Goal: Information Seeking & Learning: Compare options

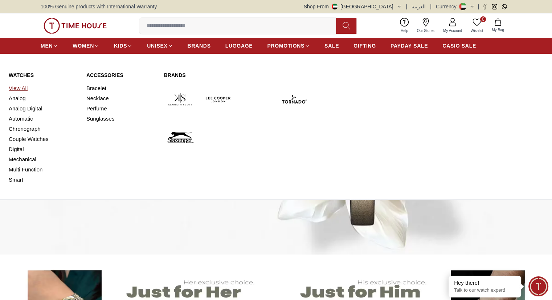
click at [19, 87] on link "View All" at bounding box center [43, 88] width 69 height 10
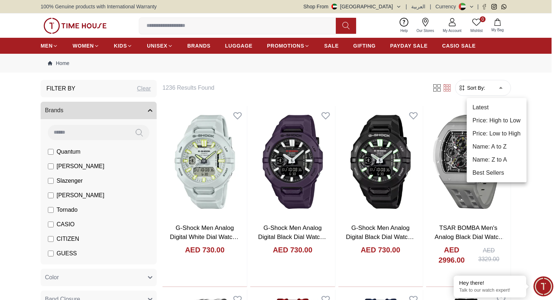
click at [505, 131] on li "Price: Low to High" at bounding box center [497, 133] width 60 height 13
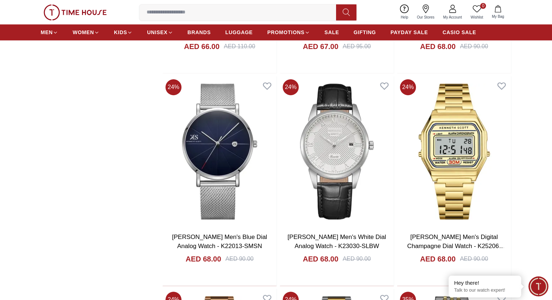
scroll to position [725, 0]
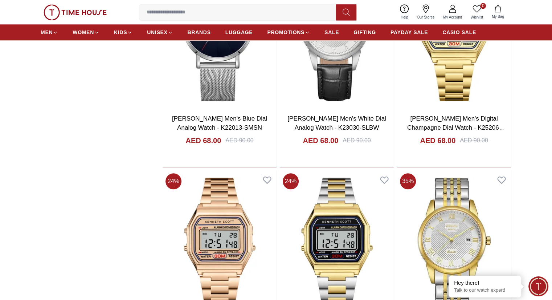
scroll to position [870, 0]
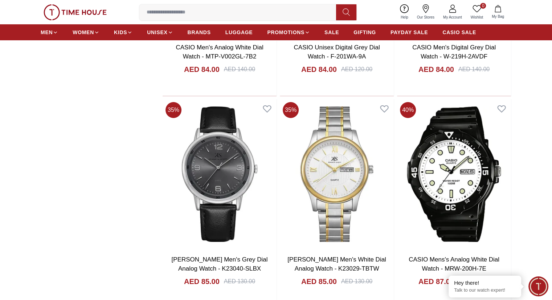
scroll to position [2611, 0]
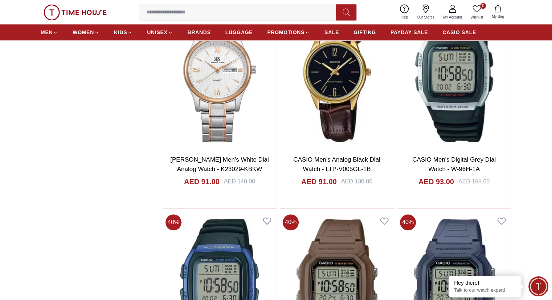
scroll to position [3517, 0]
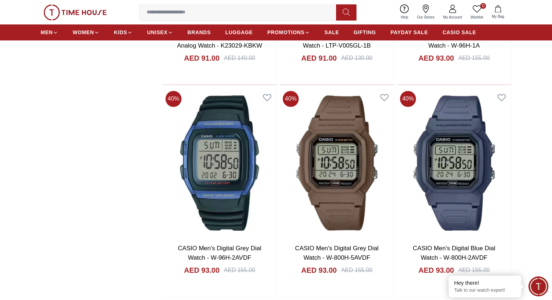
scroll to position [3626, 0]
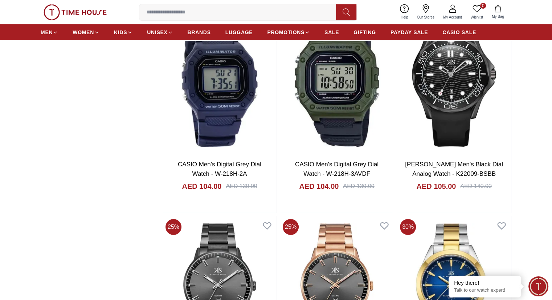
scroll to position [5367, 0]
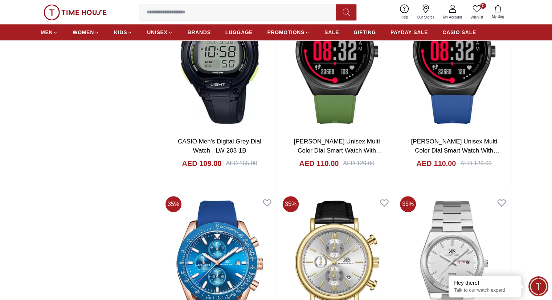
scroll to position [6237, 0]
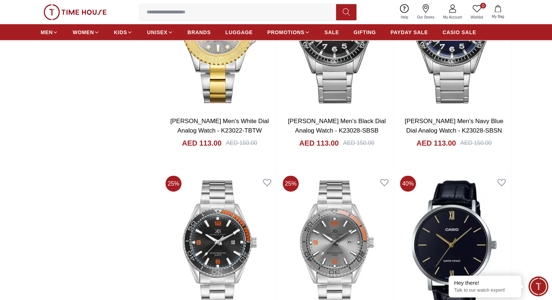
scroll to position [7180, 0]
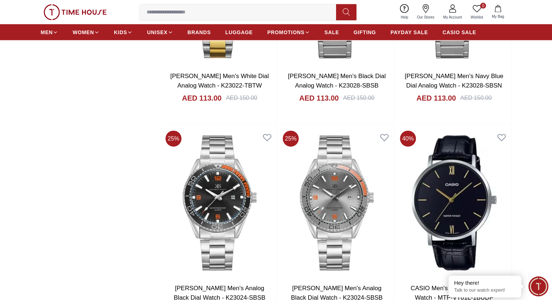
scroll to position [7325, 0]
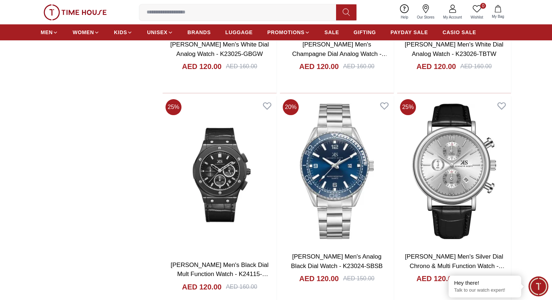
scroll to position [8521, 0]
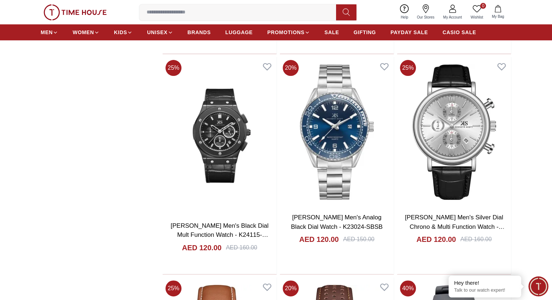
drag, startPoint x: 263, startPoint y: 130, endPoint x: 325, endPoint y: 141, distance: 62.6
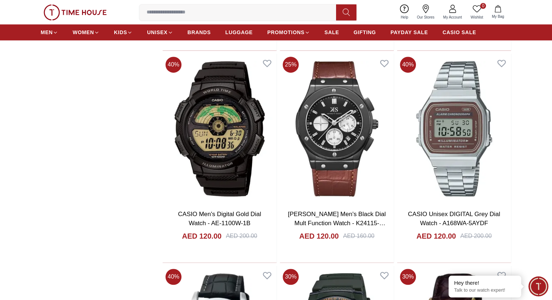
scroll to position [9138, 0]
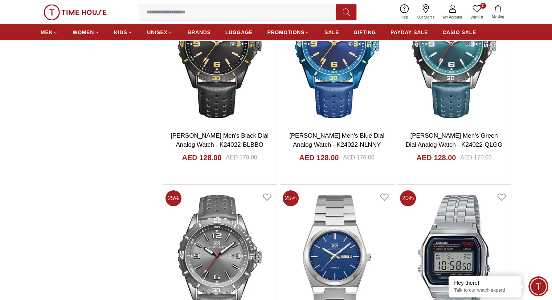
scroll to position [10951, 0]
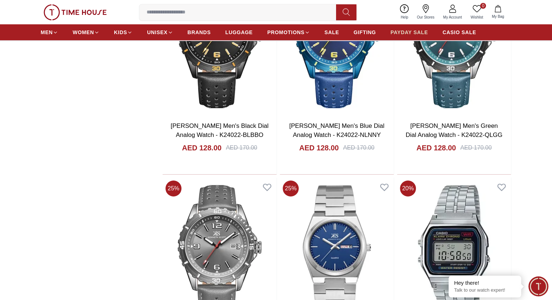
click at [406, 30] on span "PAYDAY SALE" at bounding box center [408, 32] width 37 height 7
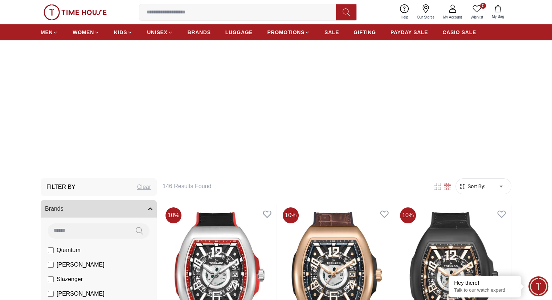
scroll to position [181, 0]
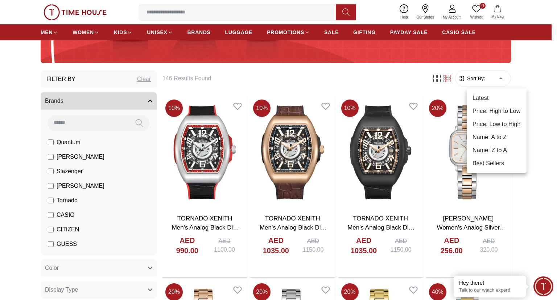
click at [504, 128] on li "Price: Low to High" at bounding box center [497, 123] width 60 height 13
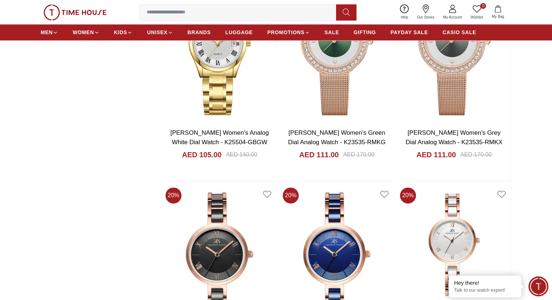
scroll to position [943, 0]
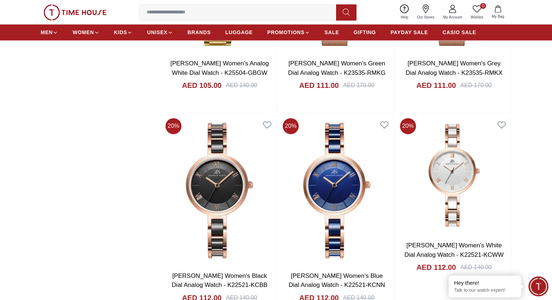
scroll to position [1088, 0]
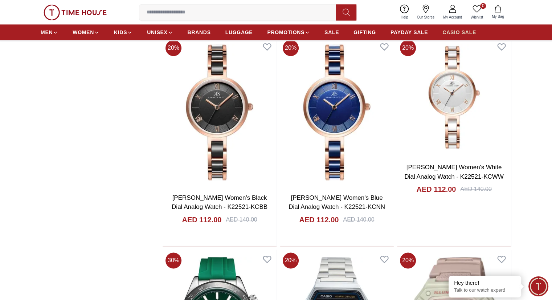
click at [455, 31] on span "CASIO SALE" at bounding box center [459, 32] width 34 height 7
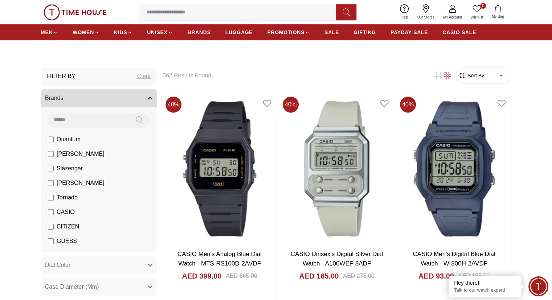
scroll to position [145, 0]
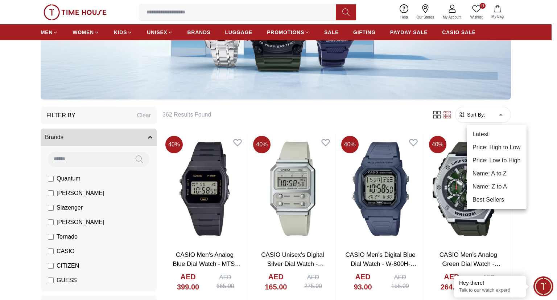
click at [502, 156] on li "Price: Low to High" at bounding box center [497, 160] width 60 height 13
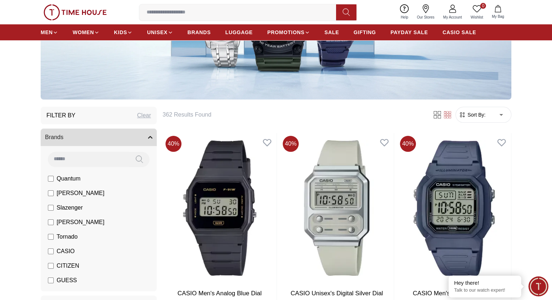
type input "*"
